Goal: Check status: Check status

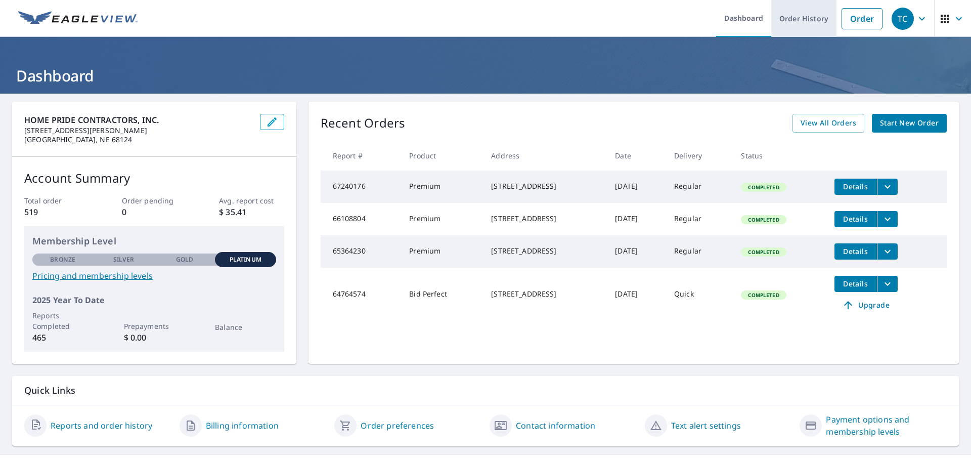
click at [806, 24] on link "Order History" at bounding box center [803, 18] width 65 height 37
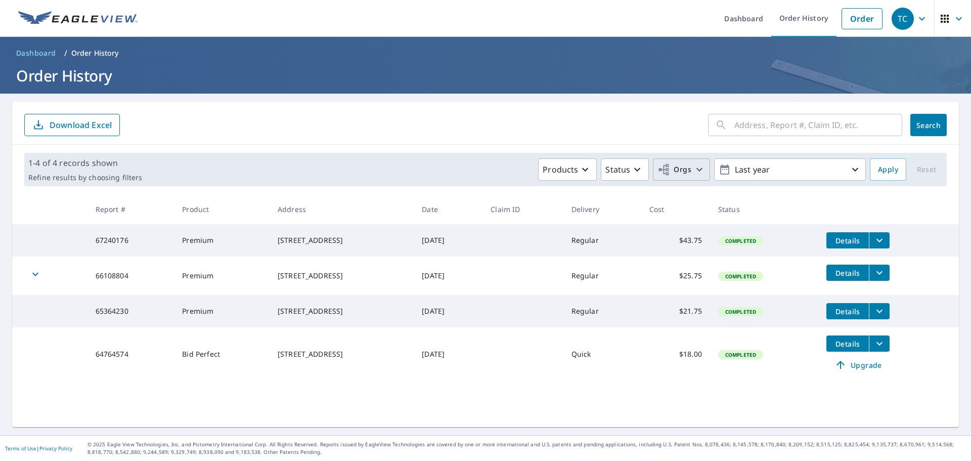
click at [667, 168] on span "Orgs" at bounding box center [674, 169] width 34 height 13
click at [477, 228] on input "Home Pride Companies Inc" at bounding box center [477, 228] width 12 height 12
checkbox input "true"
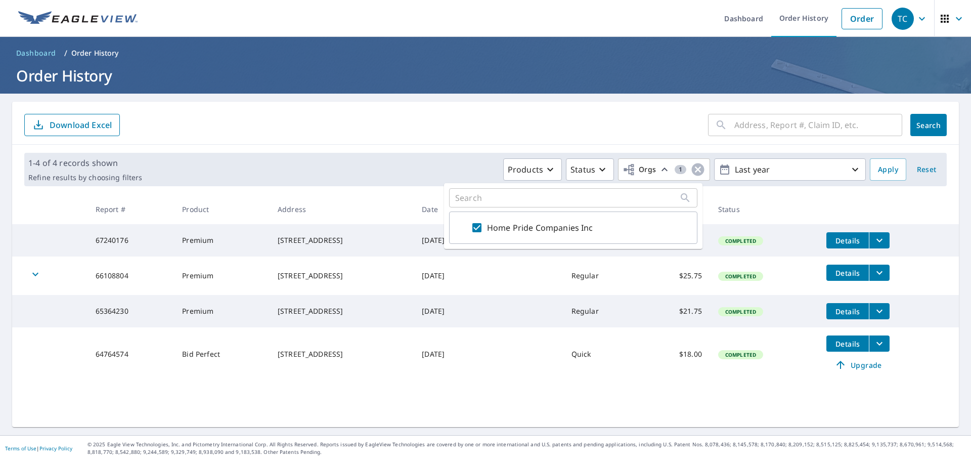
click at [438, 150] on div "1-4 of 4 records shown Refine results by choosing filters Products Status Orgs …" at bounding box center [485, 170] width 947 height 50
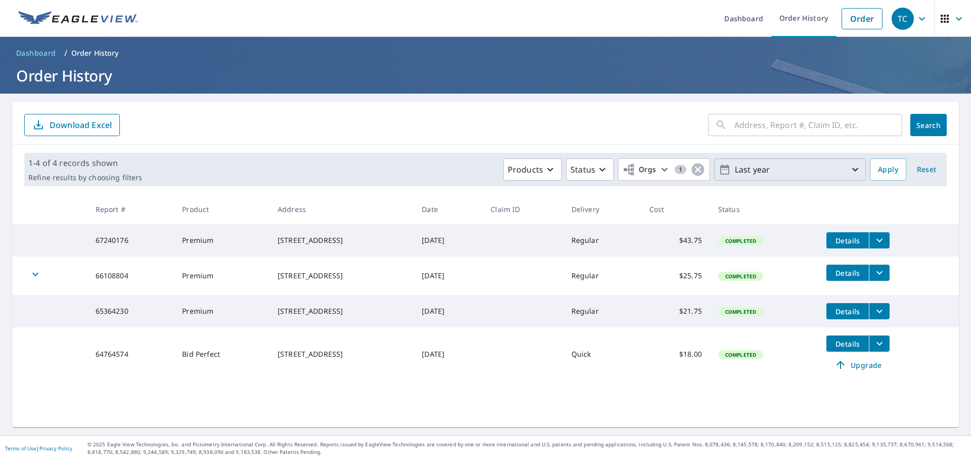
click at [741, 168] on p "Last year" at bounding box center [790, 170] width 118 height 18
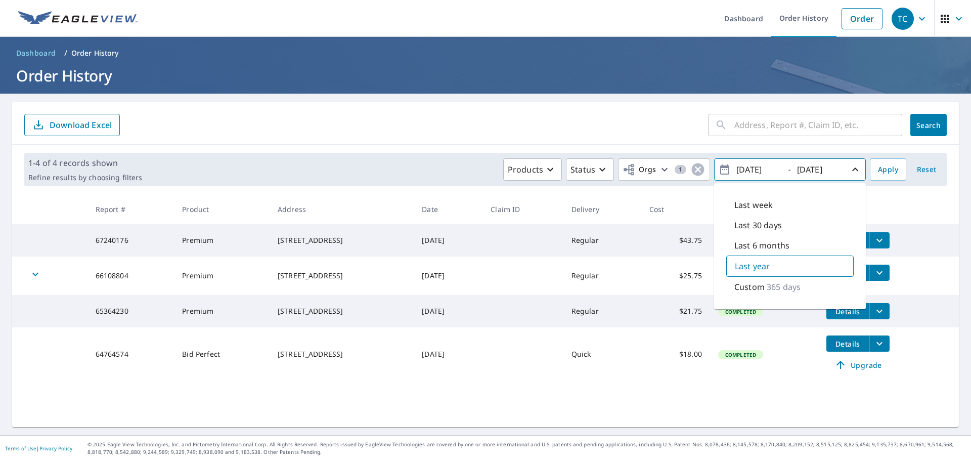
click at [726, 230] on div "Last 30 days" at bounding box center [789, 225] width 127 height 20
type input "[DATE]"
click at [560, 130] on form "​ Search Download Excel" at bounding box center [485, 125] width 922 height 22
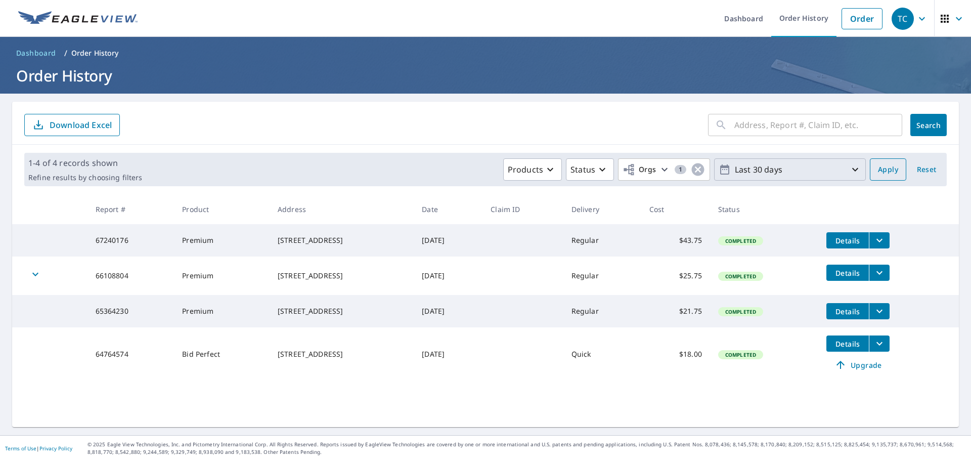
click at [878, 171] on span "Apply" at bounding box center [888, 169] width 20 height 13
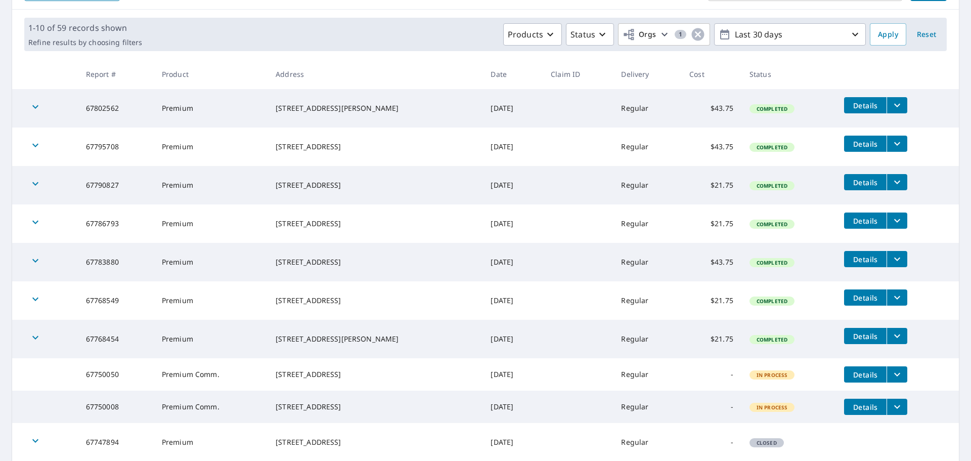
scroll to position [218, 0]
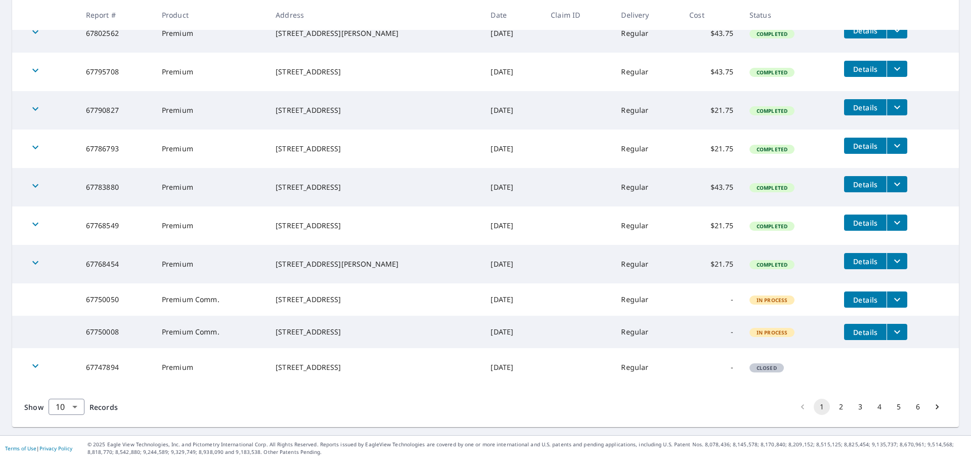
click at [836, 407] on button "2" at bounding box center [841, 407] width 16 height 16
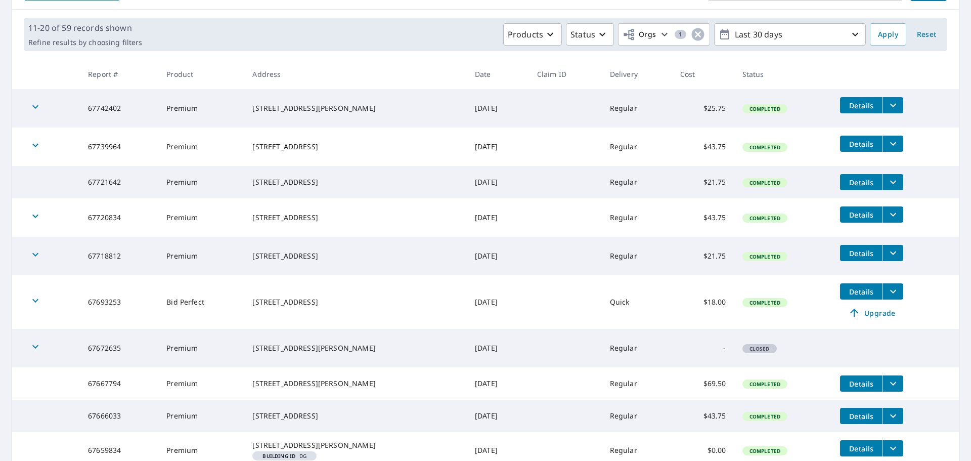
scroll to position [67, 0]
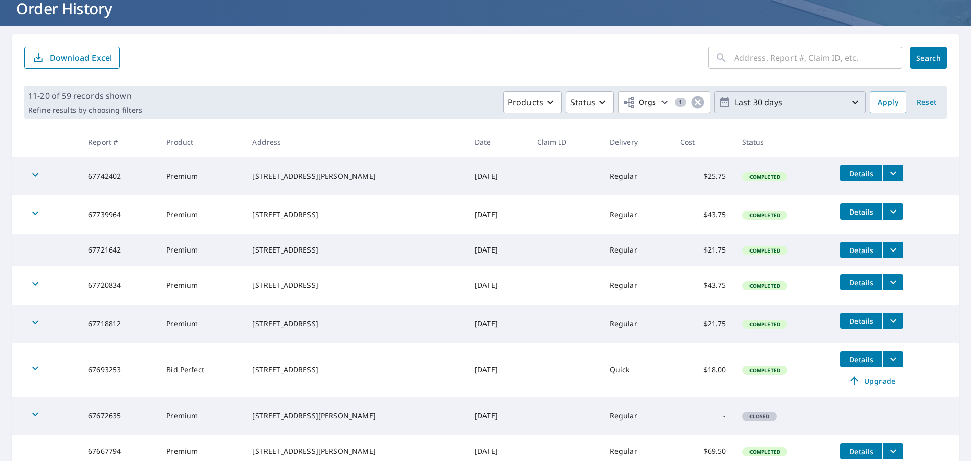
click at [772, 107] on p "Last 30 days" at bounding box center [790, 103] width 118 height 18
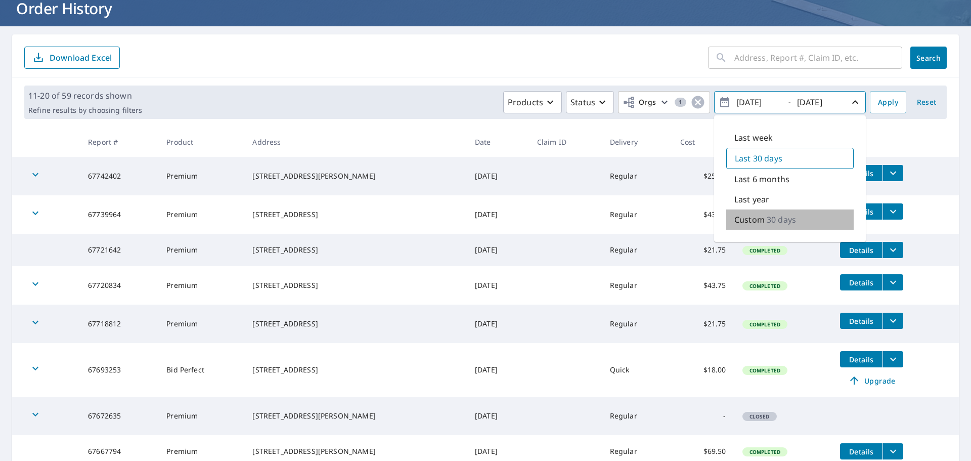
click at [767, 217] on p "30 days" at bounding box center [781, 219] width 29 height 12
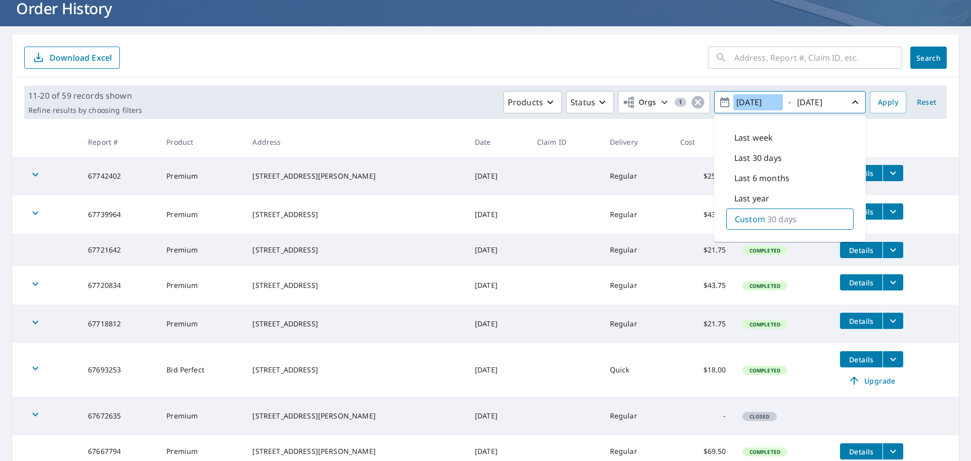
click at [767, 104] on input "[DATE]" at bounding box center [758, 102] width 50 height 16
click at [772, 102] on input "[DATE]" at bounding box center [758, 102] width 50 height 16
click at [760, 100] on input "[DATE]" at bounding box center [758, 102] width 50 height 16
type input "[DATE]"
click at [596, 54] on form "​ Search Download Excel" at bounding box center [485, 58] width 922 height 22
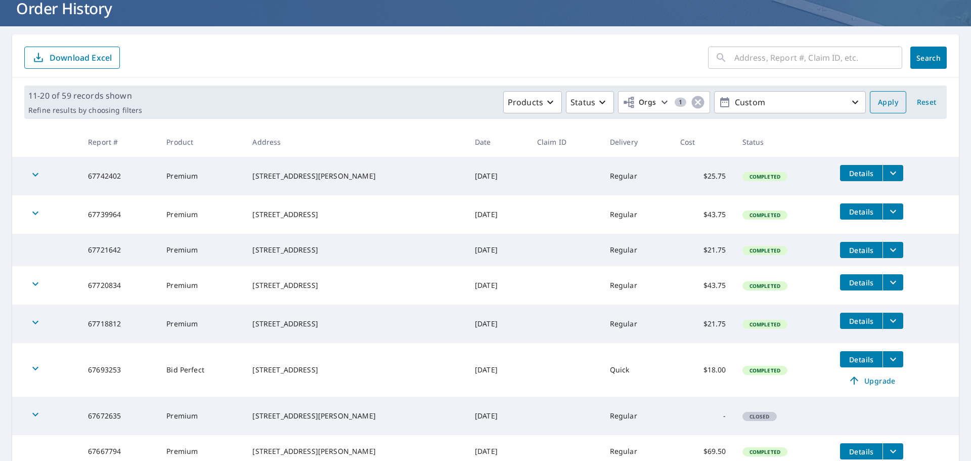
click at [879, 102] on span "Apply" at bounding box center [888, 102] width 20 height 13
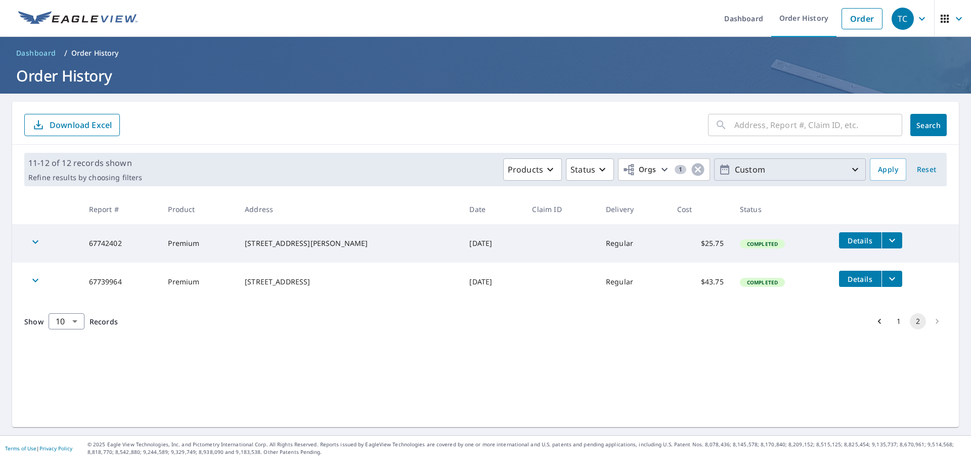
click at [757, 174] on p "Custom" at bounding box center [790, 170] width 118 height 18
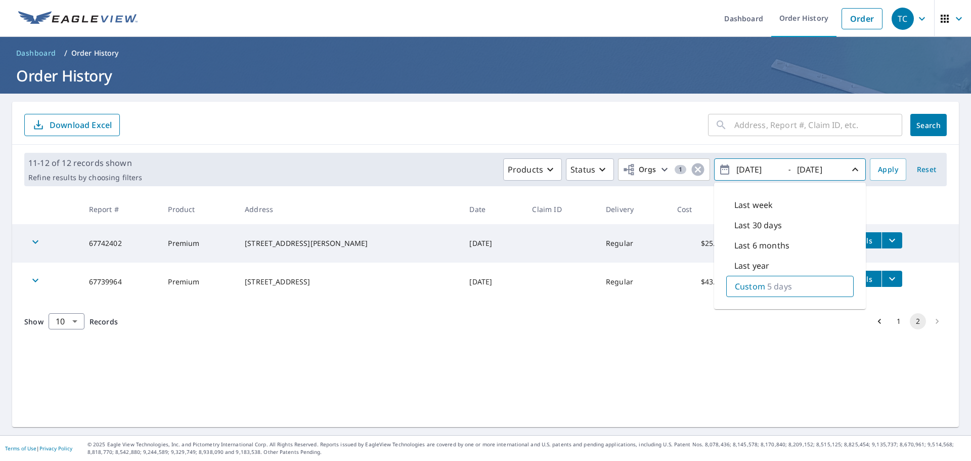
click at [767, 209] on div "Last week" at bounding box center [789, 205] width 127 height 20
type input "[DATE]"
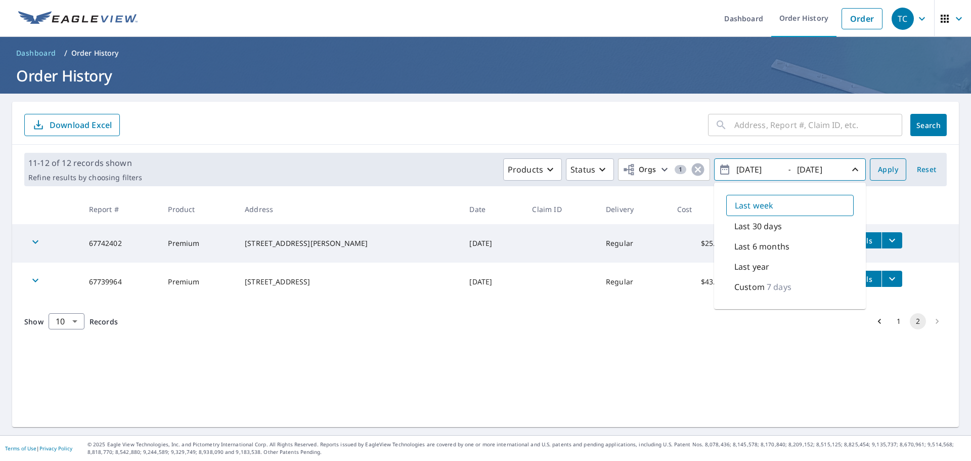
click at [878, 168] on span "Apply" at bounding box center [888, 169] width 20 height 13
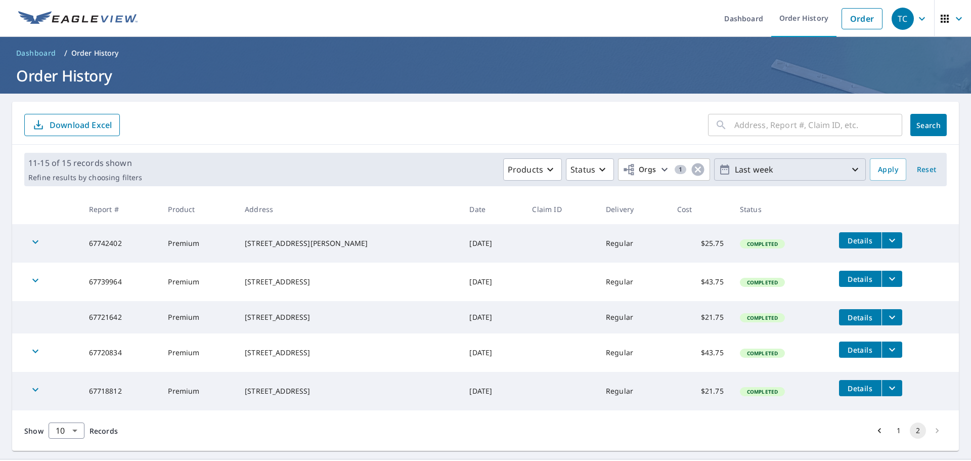
click at [731, 169] on p "Last week" at bounding box center [790, 170] width 118 height 18
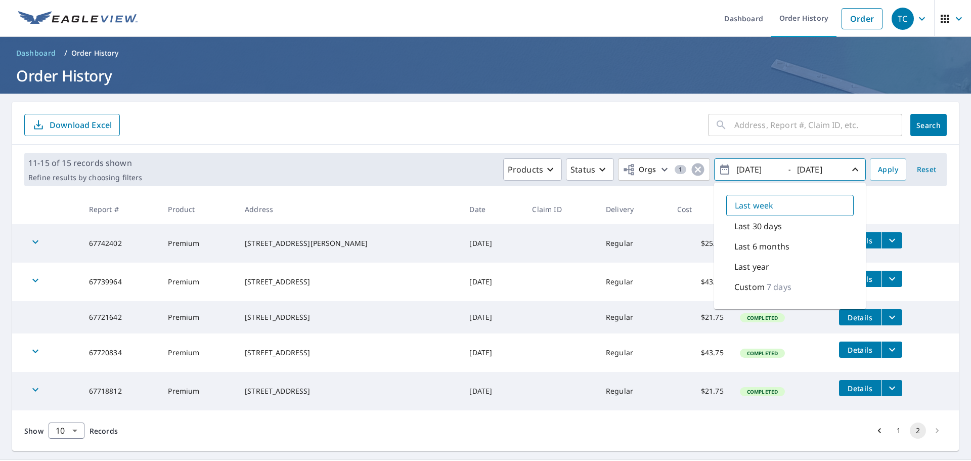
click at [734, 224] on p "Last 30 days" at bounding box center [758, 226] width 48 height 12
type input "[DATE]"
click at [591, 144] on div "​ Search Download Excel" at bounding box center [485, 123] width 947 height 43
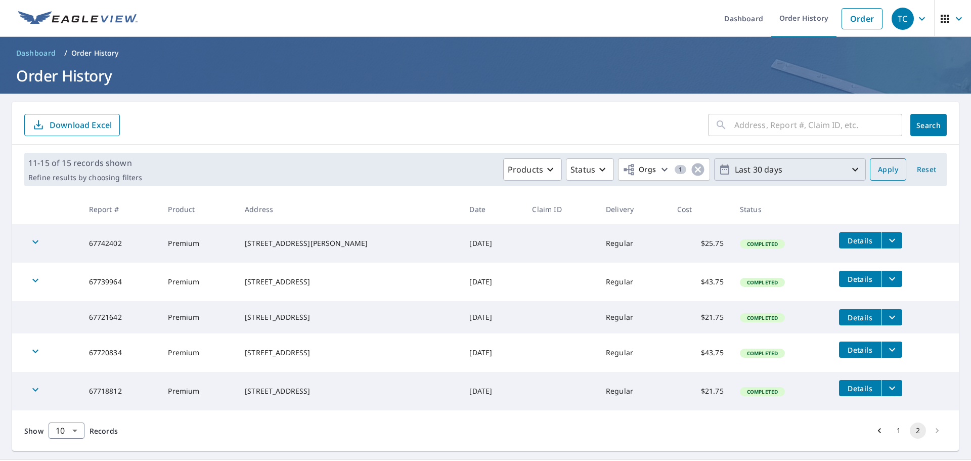
click at [889, 167] on span "Apply" at bounding box center [888, 169] width 20 height 13
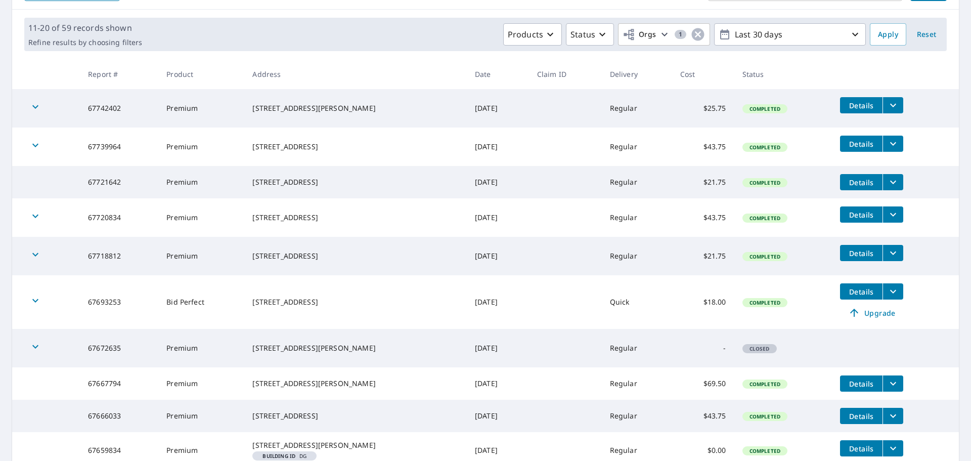
scroll to position [202, 0]
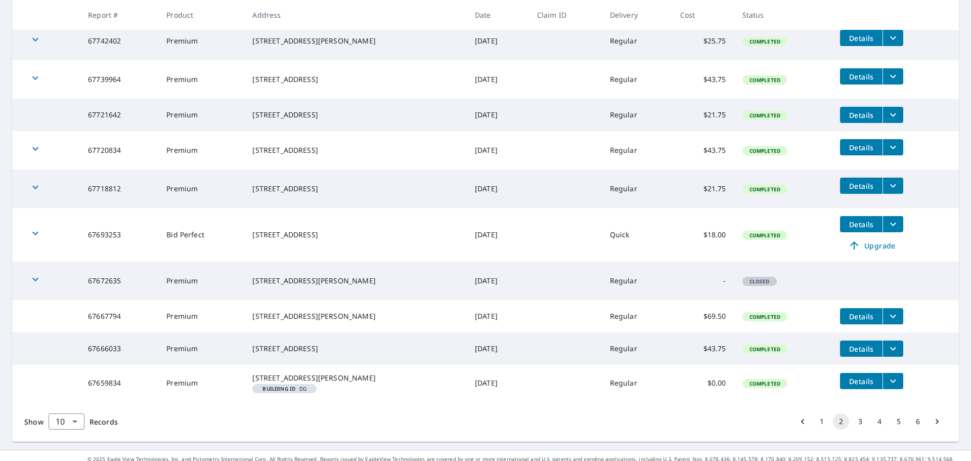
click at [814, 429] on button "1" at bounding box center [822, 421] width 16 height 16
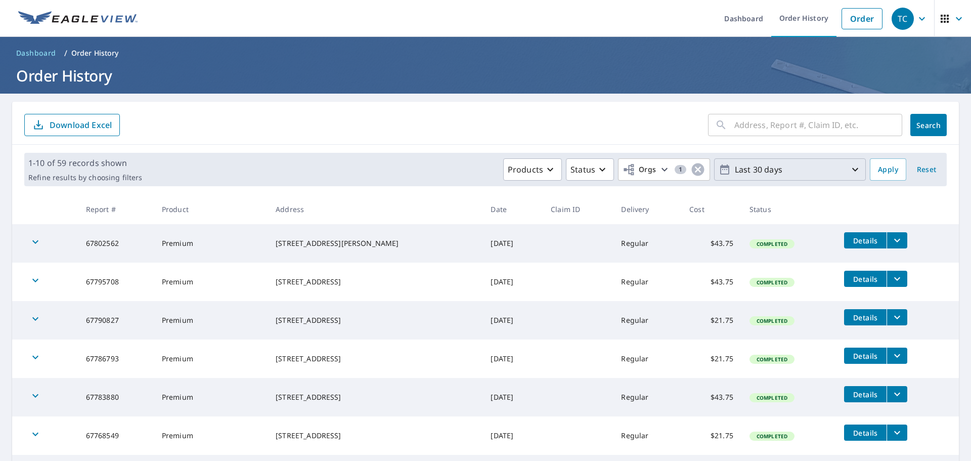
click at [749, 174] on p "Last 30 days" at bounding box center [790, 170] width 118 height 18
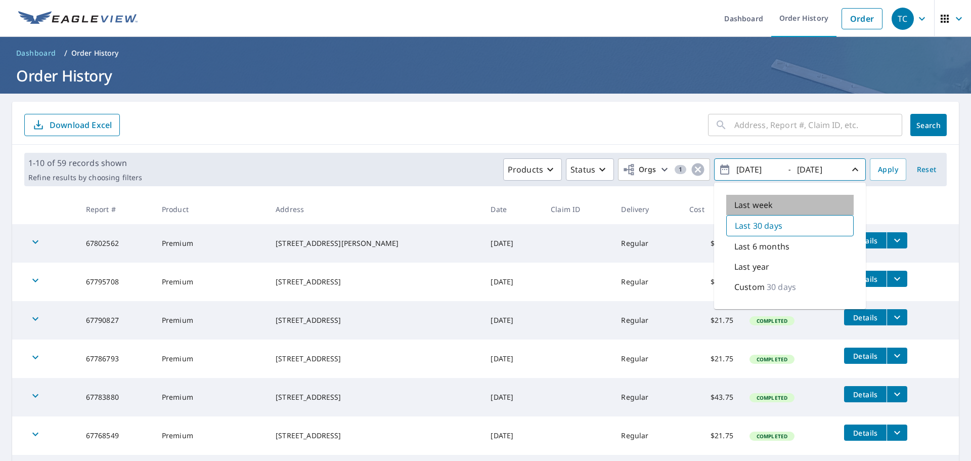
click at [752, 209] on p "Last week" at bounding box center [753, 205] width 38 height 12
type input "[DATE]"
click at [632, 125] on form "​ Search Download Excel" at bounding box center [485, 125] width 922 height 22
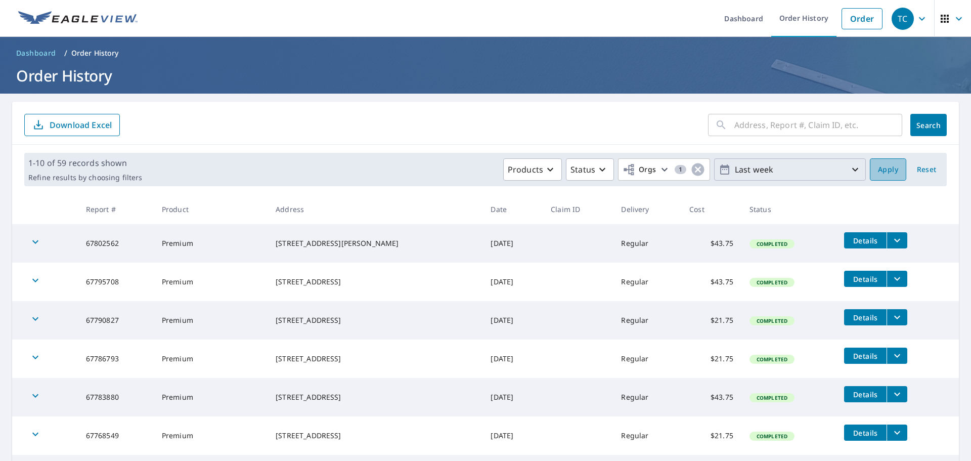
click at [886, 168] on span "Apply" at bounding box center [888, 169] width 20 height 13
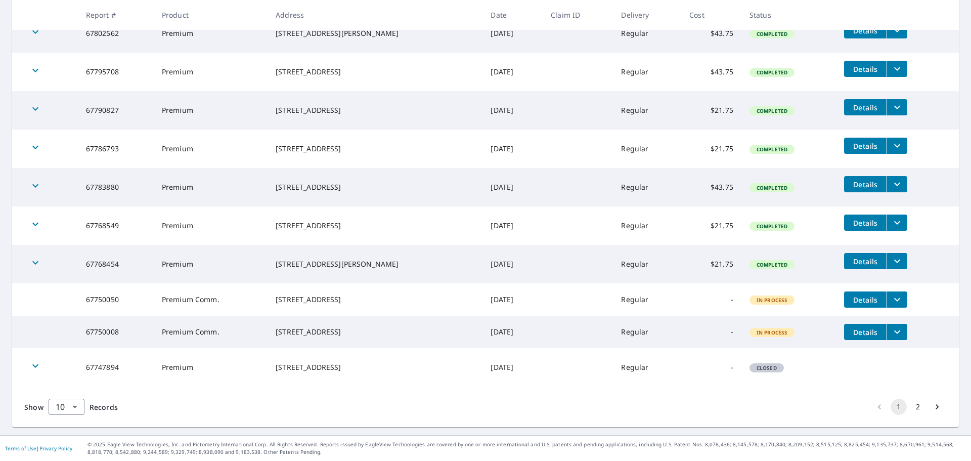
click at [912, 405] on button "2" at bounding box center [918, 407] width 16 height 16
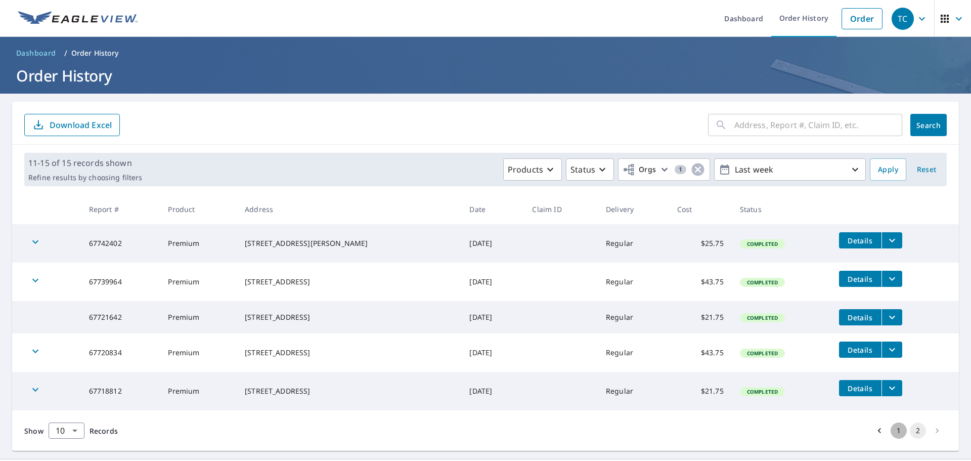
click at [893, 433] on button "1" at bounding box center [899, 430] width 16 height 16
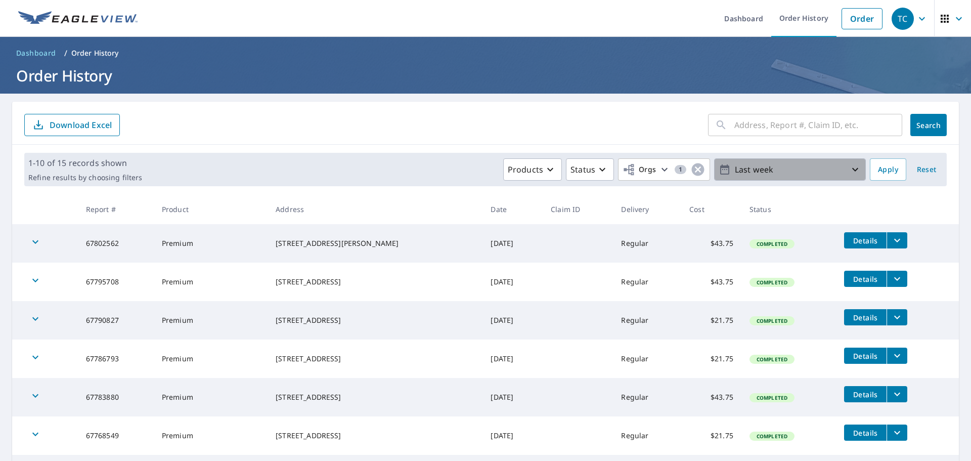
click at [764, 167] on p "Last week" at bounding box center [790, 170] width 118 height 18
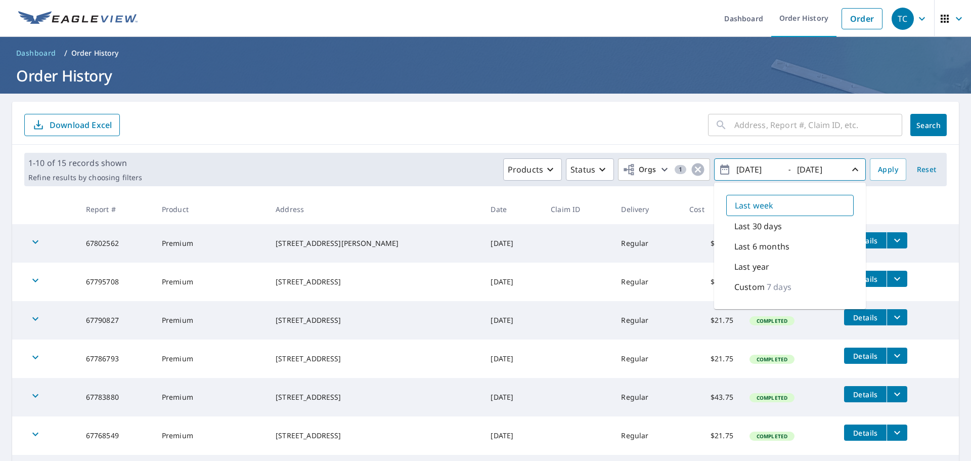
click at [745, 286] on p "Custom" at bounding box center [749, 287] width 30 height 12
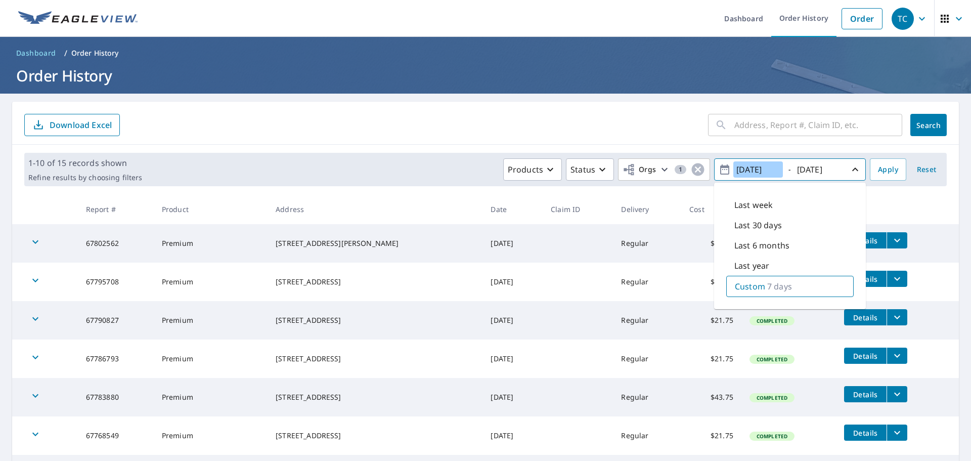
click at [773, 167] on input "[DATE]" at bounding box center [758, 169] width 50 height 16
type input "[DATE]"
click at [659, 131] on form "​ Search Download Excel" at bounding box center [485, 125] width 922 height 22
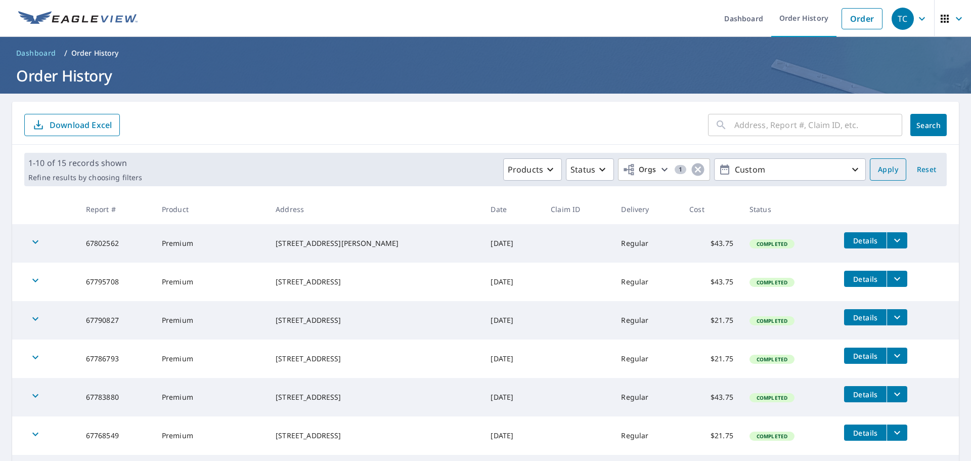
click at [882, 167] on span "Apply" at bounding box center [888, 169] width 20 height 13
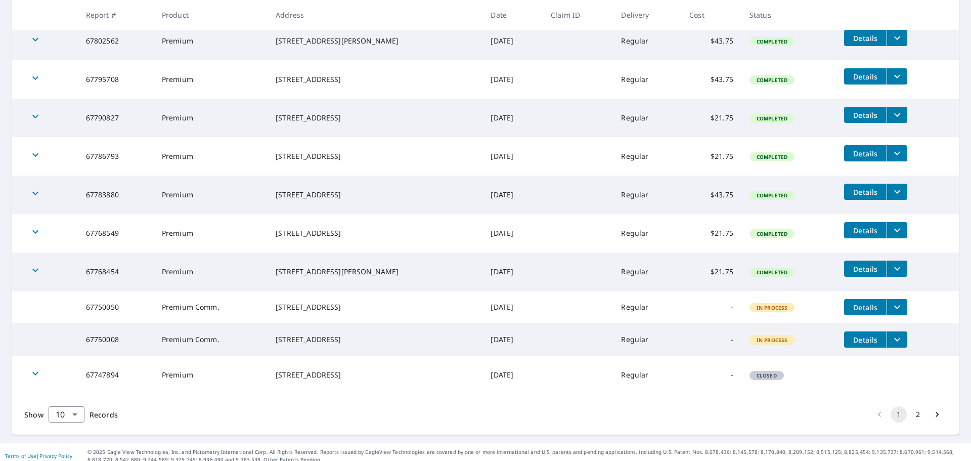
scroll to position [218, 0]
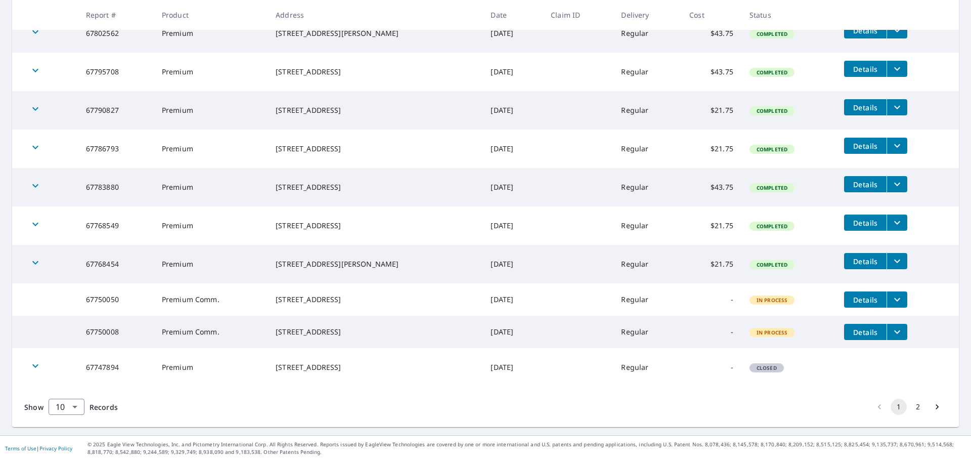
click at [910, 408] on button "2" at bounding box center [918, 407] width 16 height 16
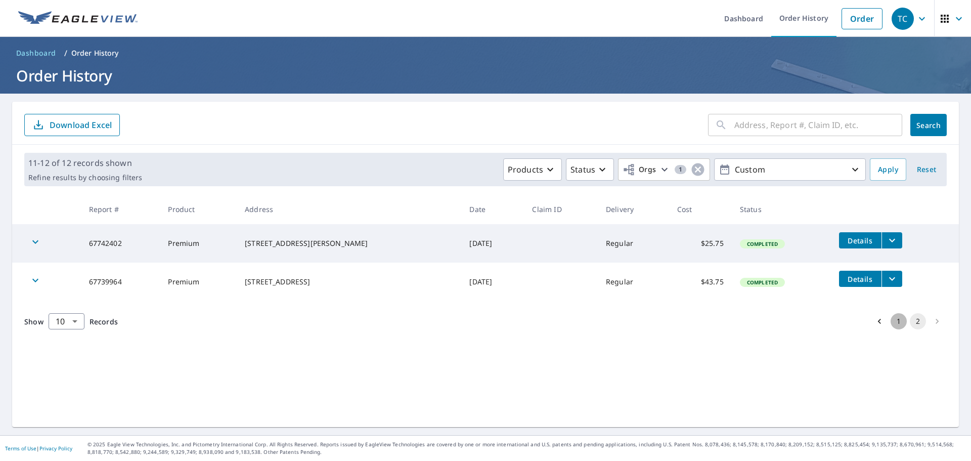
click at [891, 323] on button "1" at bounding box center [899, 321] width 16 height 16
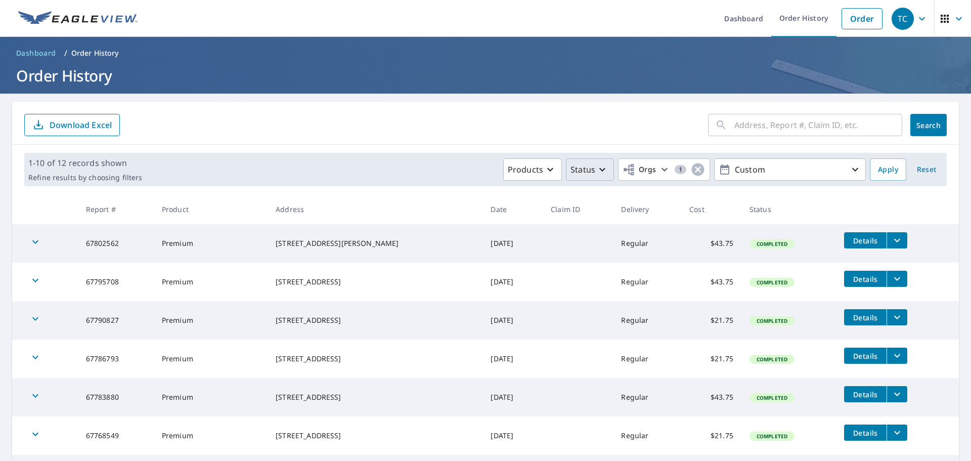
click at [576, 166] on p "Status" at bounding box center [582, 169] width 25 height 12
click at [609, 291] on p "Completed" at bounding box center [612, 294] width 42 height 12
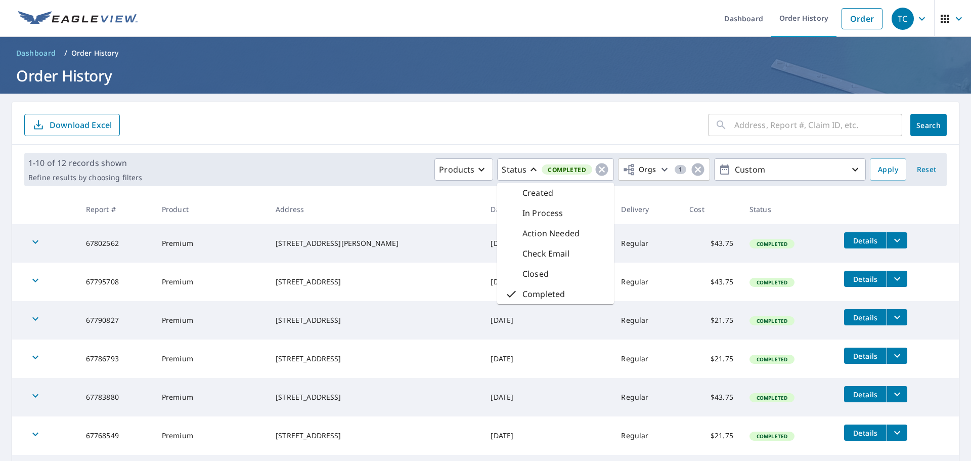
click at [455, 140] on div "​ Search Download Excel" at bounding box center [485, 123] width 947 height 43
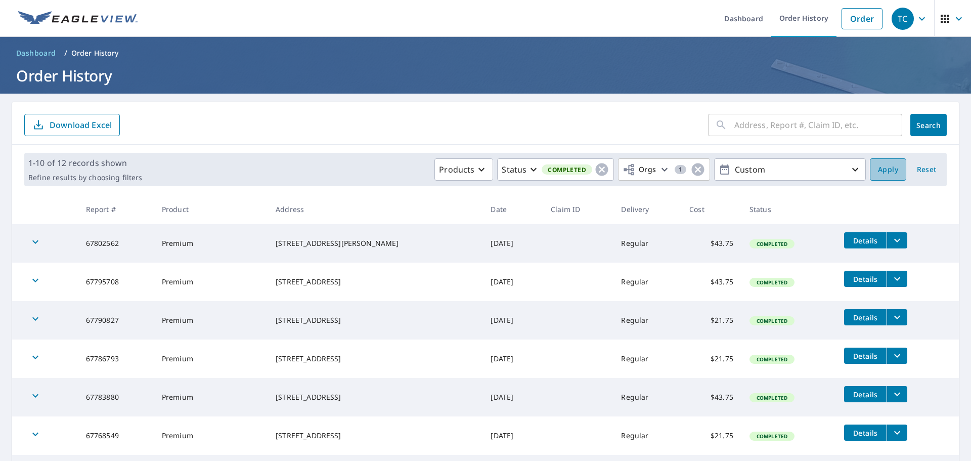
click at [882, 165] on span "Apply" at bounding box center [888, 169] width 20 height 13
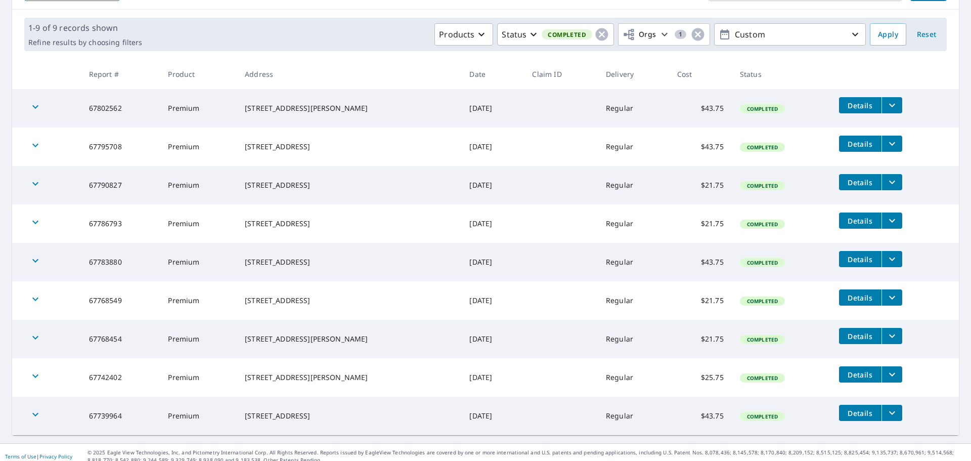
scroll to position [143, 0]
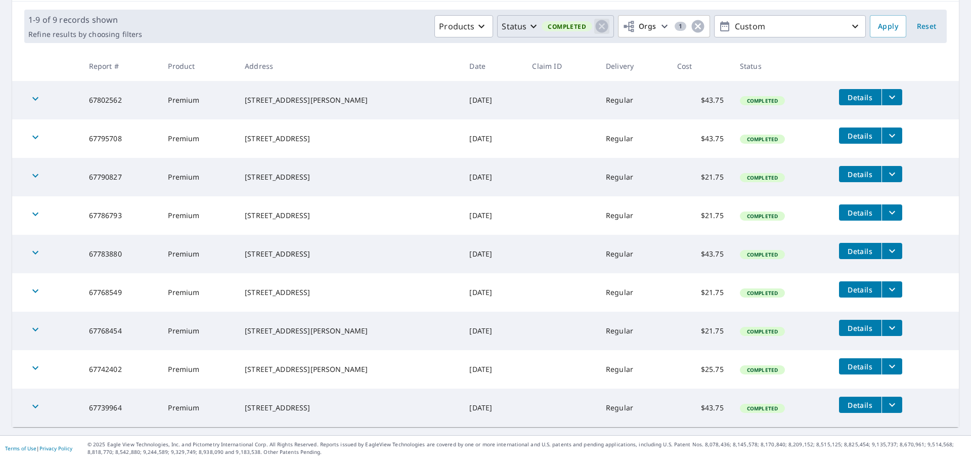
click at [595, 25] on icon "button" at bounding box center [601, 26] width 13 height 13
click at [418, 30] on div "Products Status Orgs 1 Custom" at bounding box center [506, 26] width 720 height 22
click at [886, 34] on button "Apply" at bounding box center [888, 26] width 36 height 22
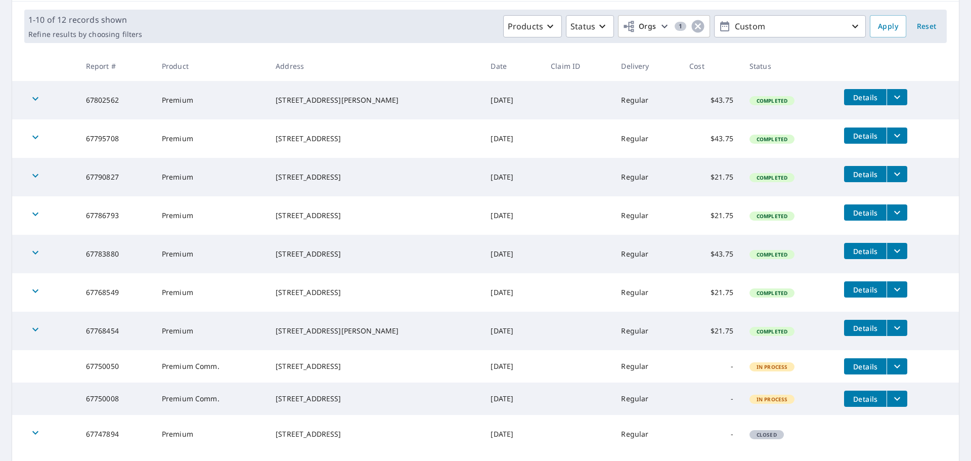
scroll to position [218, 0]
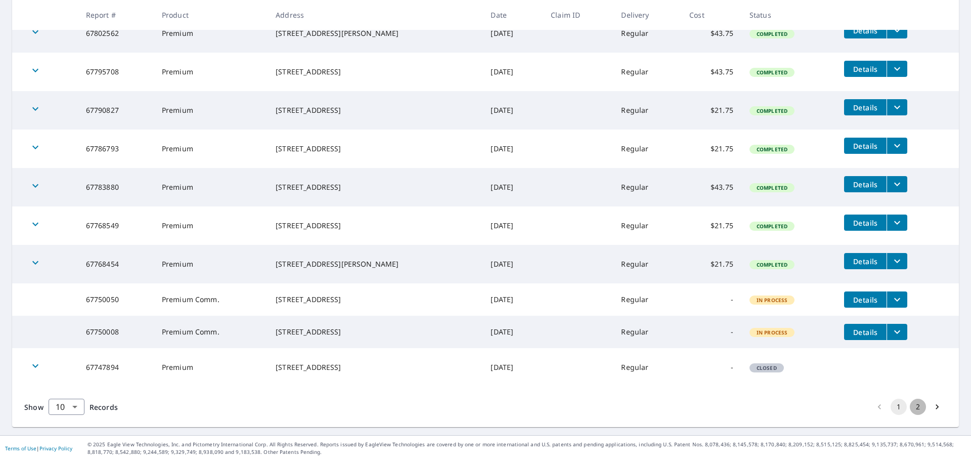
click at [911, 407] on button "2" at bounding box center [918, 407] width 16 height 16
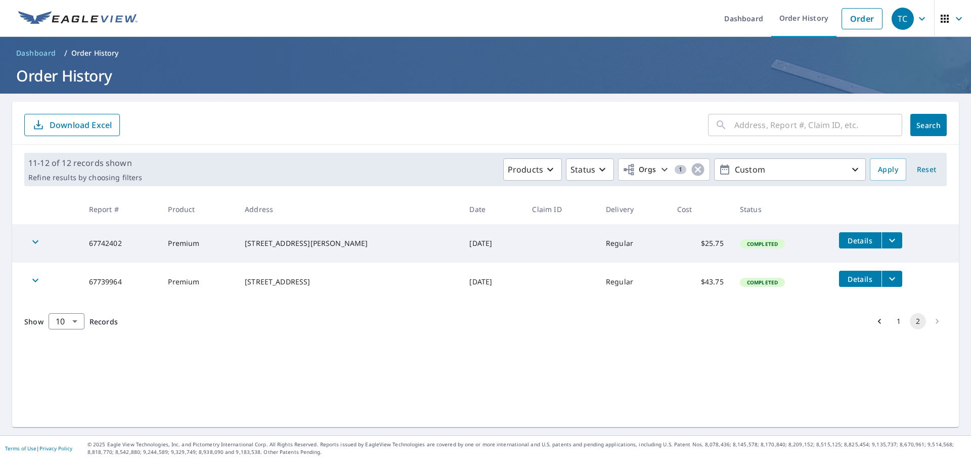
click at [896, 320] on button "1" at bounding box center [899, 321] width 16 height 16
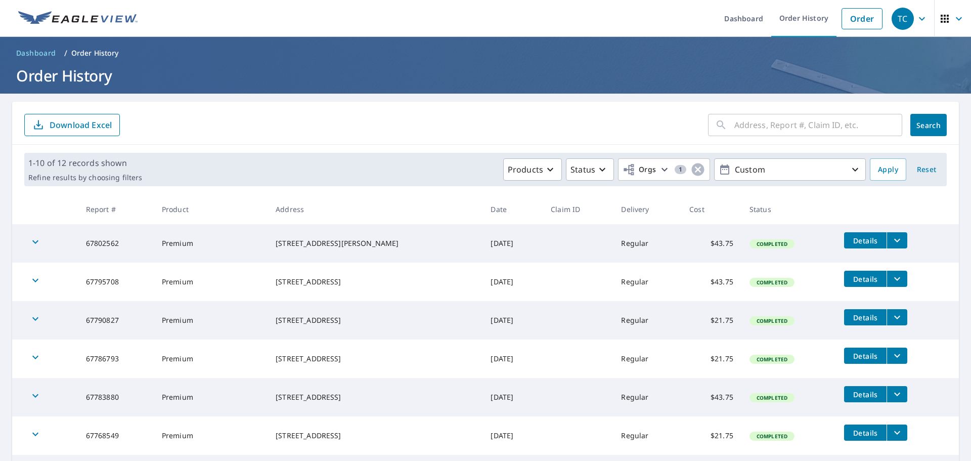
click at [466, 27] on ul "Dashboard Order History Order" at bounding box center [516, 18] width 744 height 37
click at [465, 24] on ul "Dashboard Order History Order" at bounding box center [516, 18] width 744 height 37
click at [406, 121] on form "​ Search Download Excel" at bounding box center [485, 125] width 922 height 22
click at [421, 124] on form "​ Search Download Excel" at bounding box center [485, 125] width 922 height 22
